Goal: Task Accomplishment & Management: Use online tool/utility

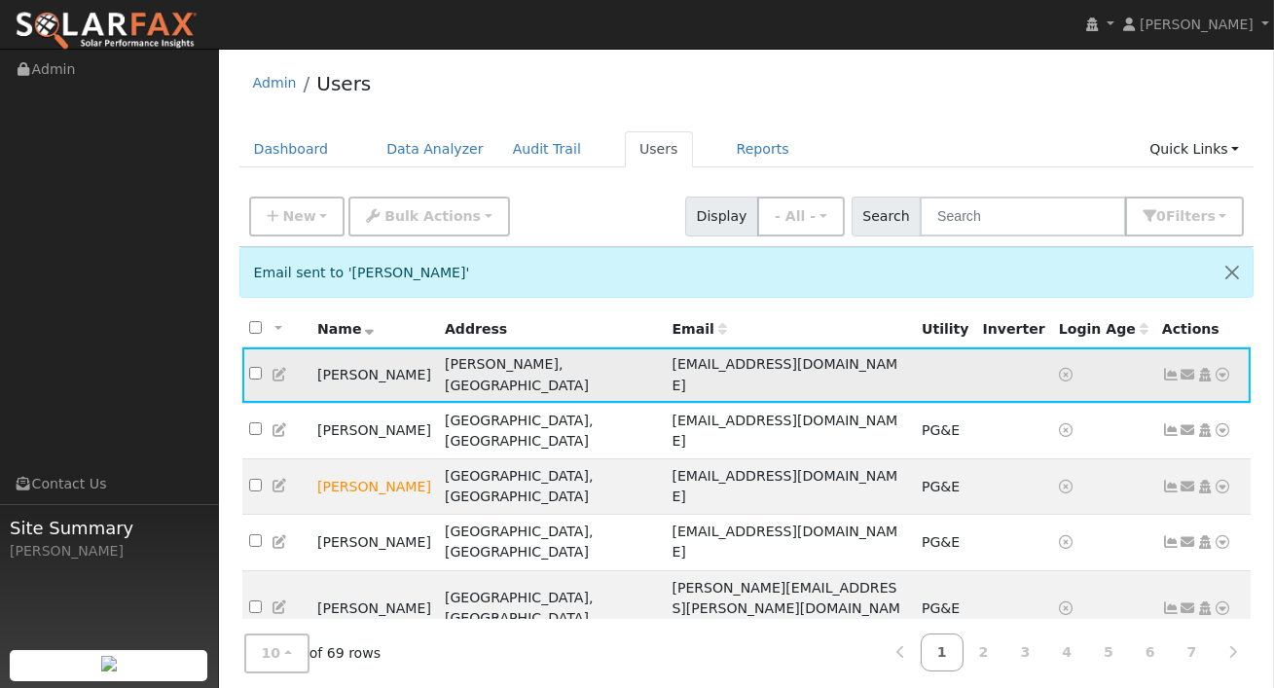
click at [1218, 372] on link at bounding box center [1223, 375] width 18 height 20
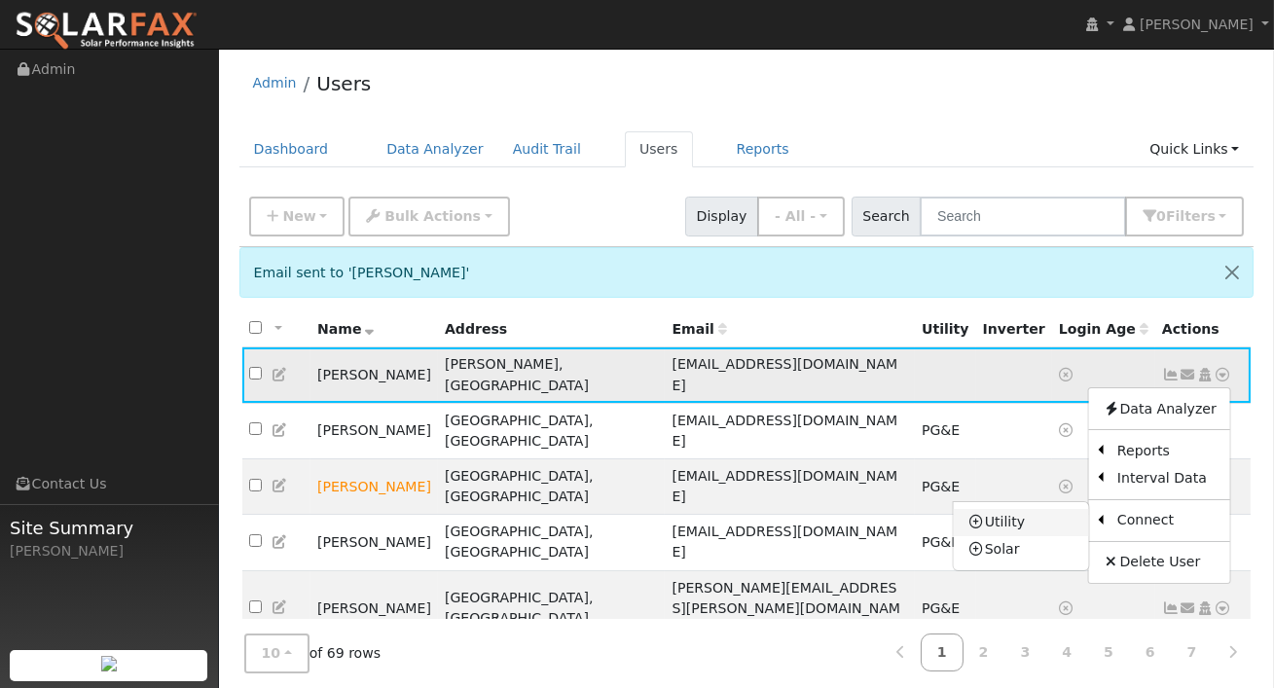
click at [1042, 509] on link "Utility" at bounding box center [1021, 522] width 135 height 27
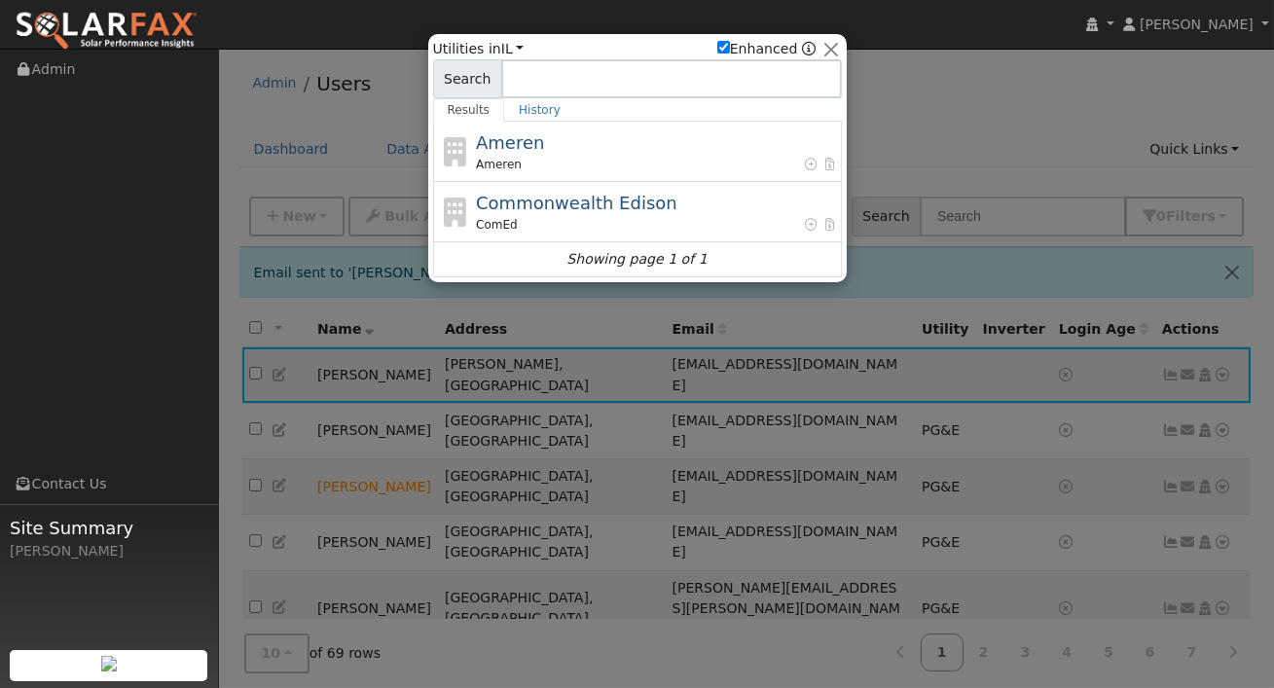
click at [616, 140] on div "Ameren Ameren" at bounding box center [656, 151] width 361 height 44
